Goal: Check status

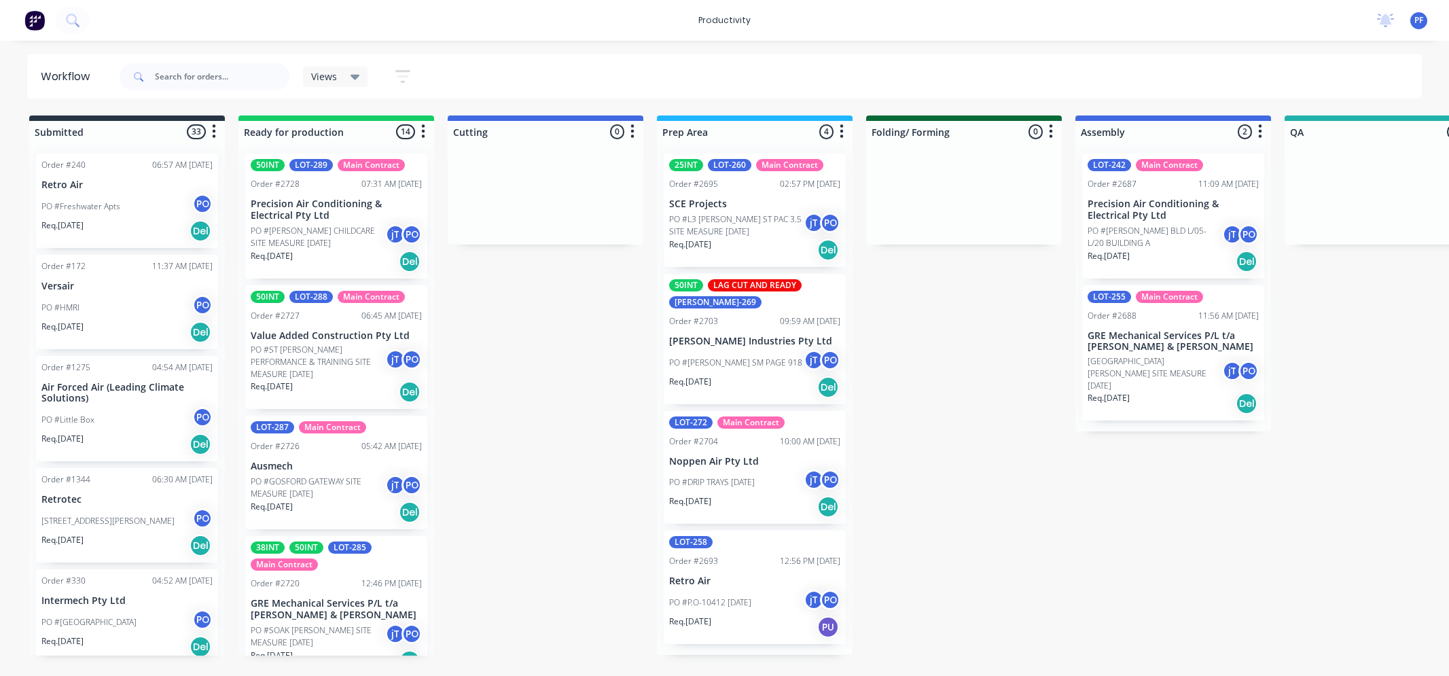
scroll to position [0, 109]
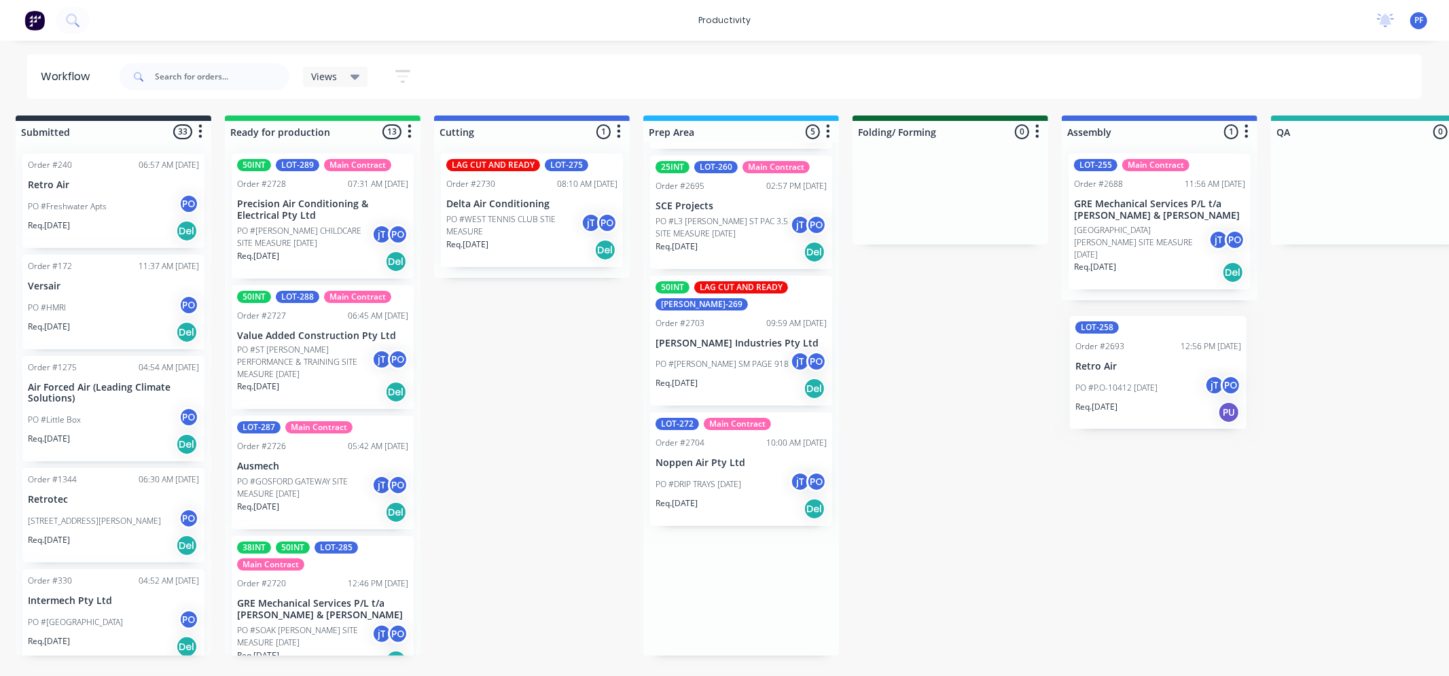
scroll to position [0, 29]
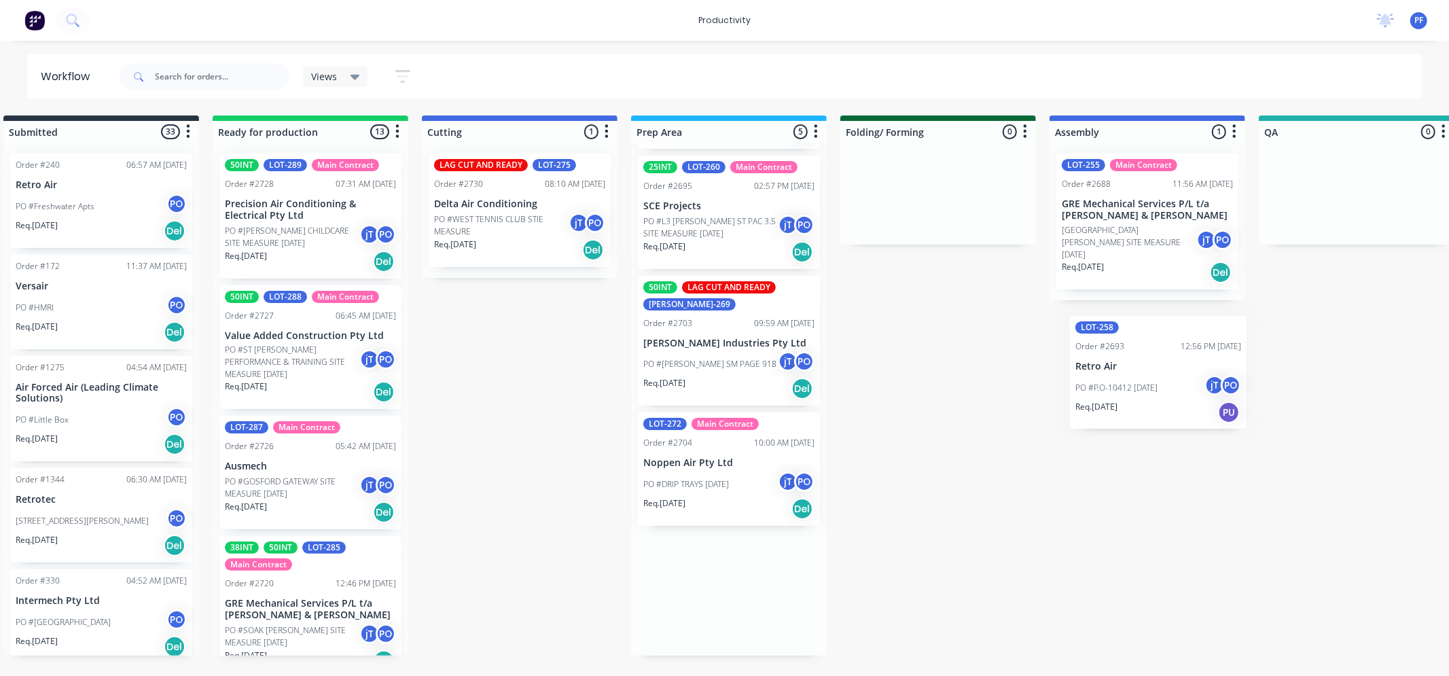
drag, startPoint x: 751, startPoint y: 576, endPoint x: 1165, endPoint y: 333, distance: 479.4
click at [1170, 336] on div "Submitted 33 Order #240 06:57 AM [DATE] Retro Air PO #Freshwater Apts PO Req. […" at bounding box center [1292, 385] width 2659 height 540
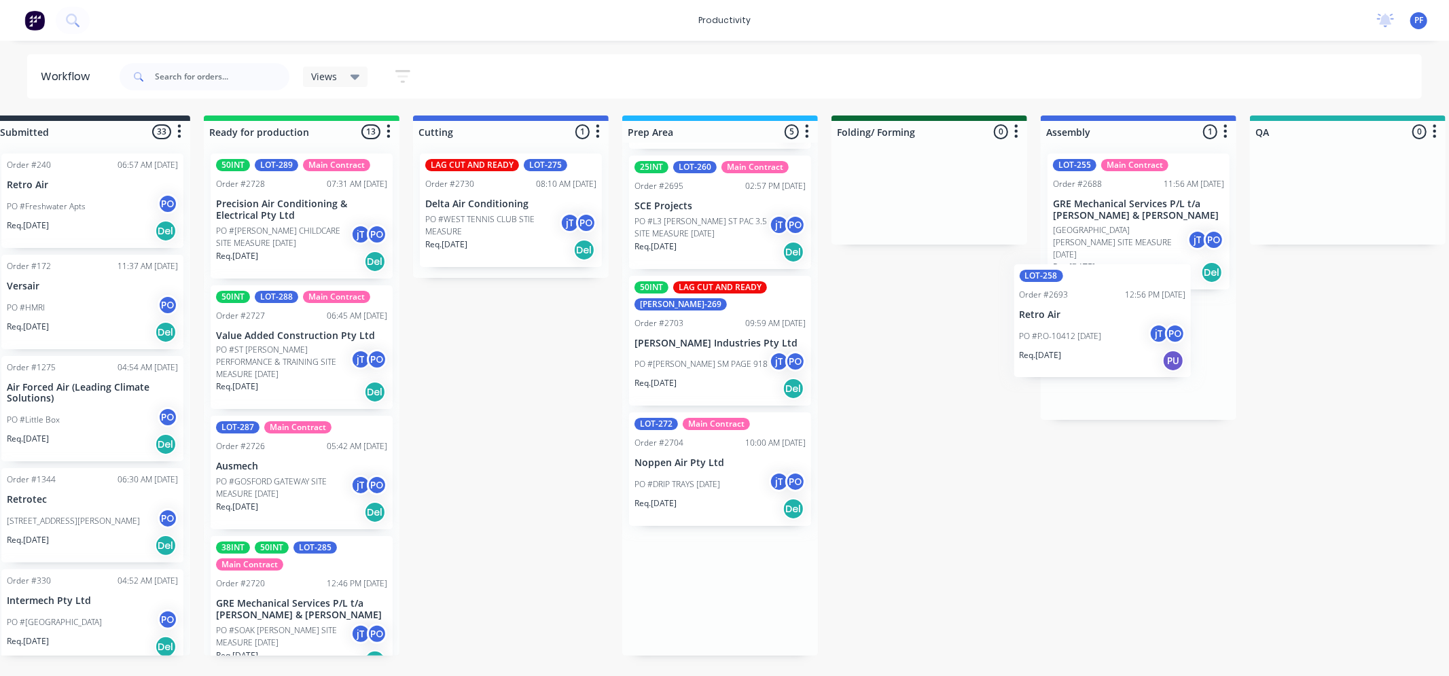
scroll to position [0, 44]
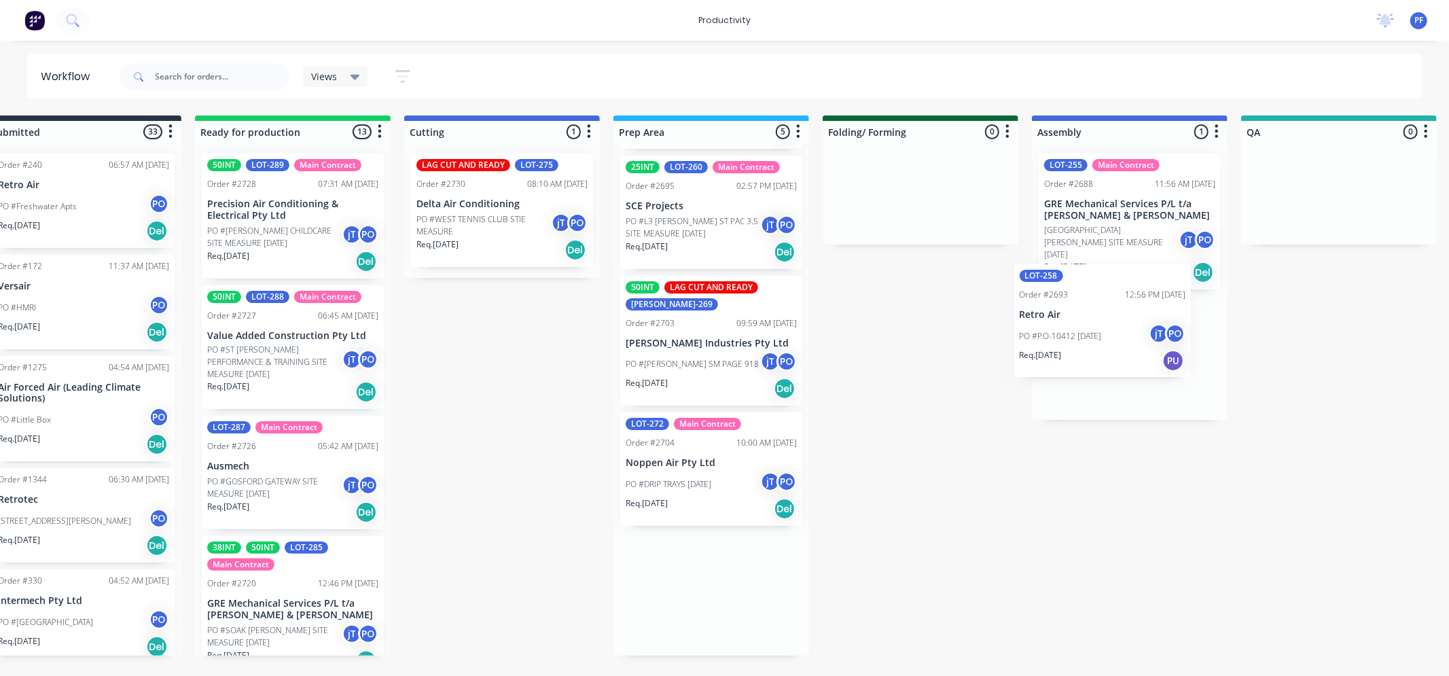
drag, startPoint x: 642, startPoint y: 596, endPoint x: 1020, endPoint y: 306, distance: 477.0
click at [1020, 306] on div "Submitted 33 Order #240 06:57 AM [DATE] Retro Air PO #Freshwater Apts PO Req. […" at bounding box center [1275, 385] width 2659 height 540
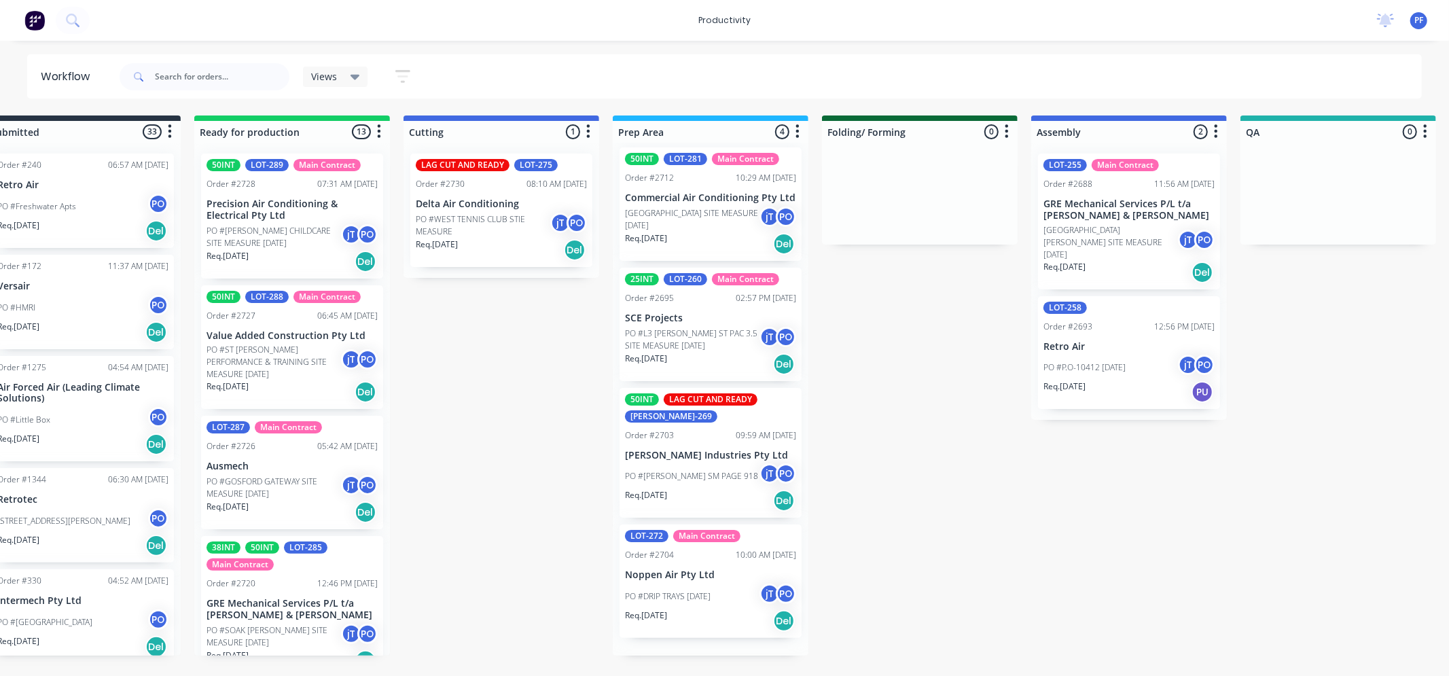
scroll to position [0, 0]
